Goal: Check status: Check status

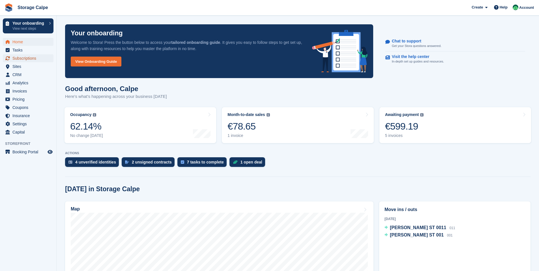
click at [19, 58] on span "Subscriptions" at bounding box center [29, 58] width 34 height 8
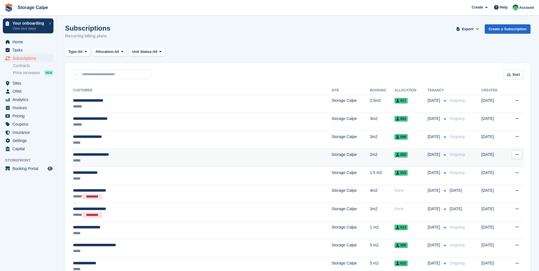
click at [124, 159] on div "*****" at bounding box center [158, 161] width 171 height 6
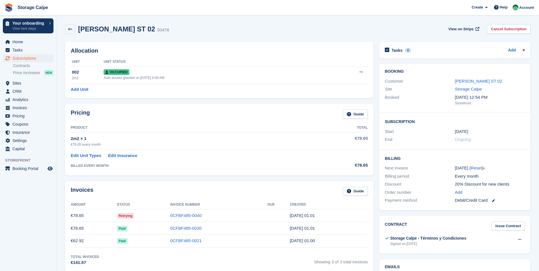
click at [137, 218] on td "Retrying" at bounding box center [143, 215] width 53 height 13
click at [134, 217] on span "Retrying" at bounding box center [125, 216] width 17 height 6
click at [143, 217] on td "Retrying" at bounding box center [143, 215] width 53 height 13
click at [128, 216] on span "Retrying" at bounding box center [125, 216] width 17 height 6
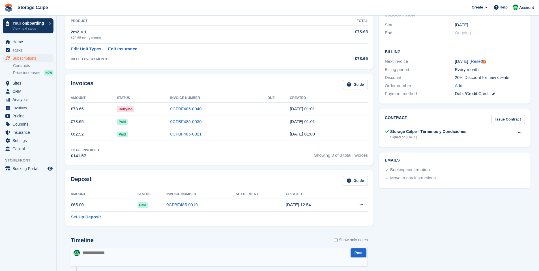
scroll to position [108, 0]
